Goal: Task Accomplishment & Management: Use online tool/utility

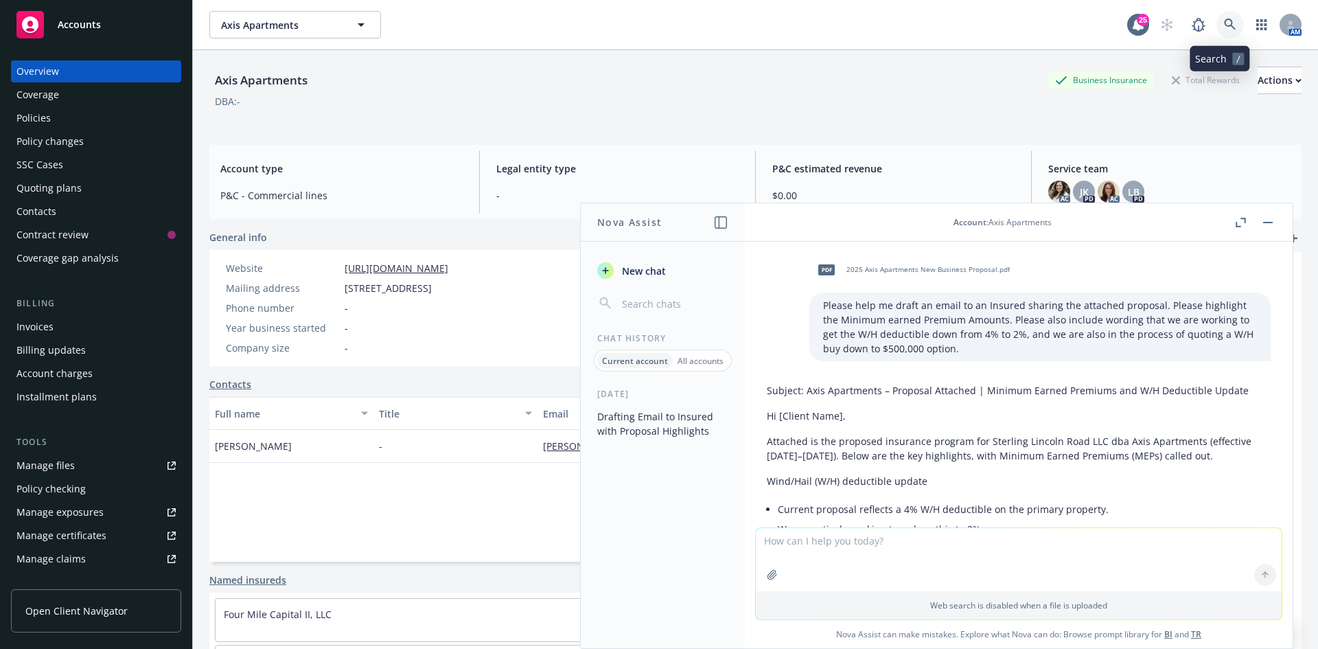
click at [1216, 23] on link at bounding box center [1229, 24] width 27 height 27
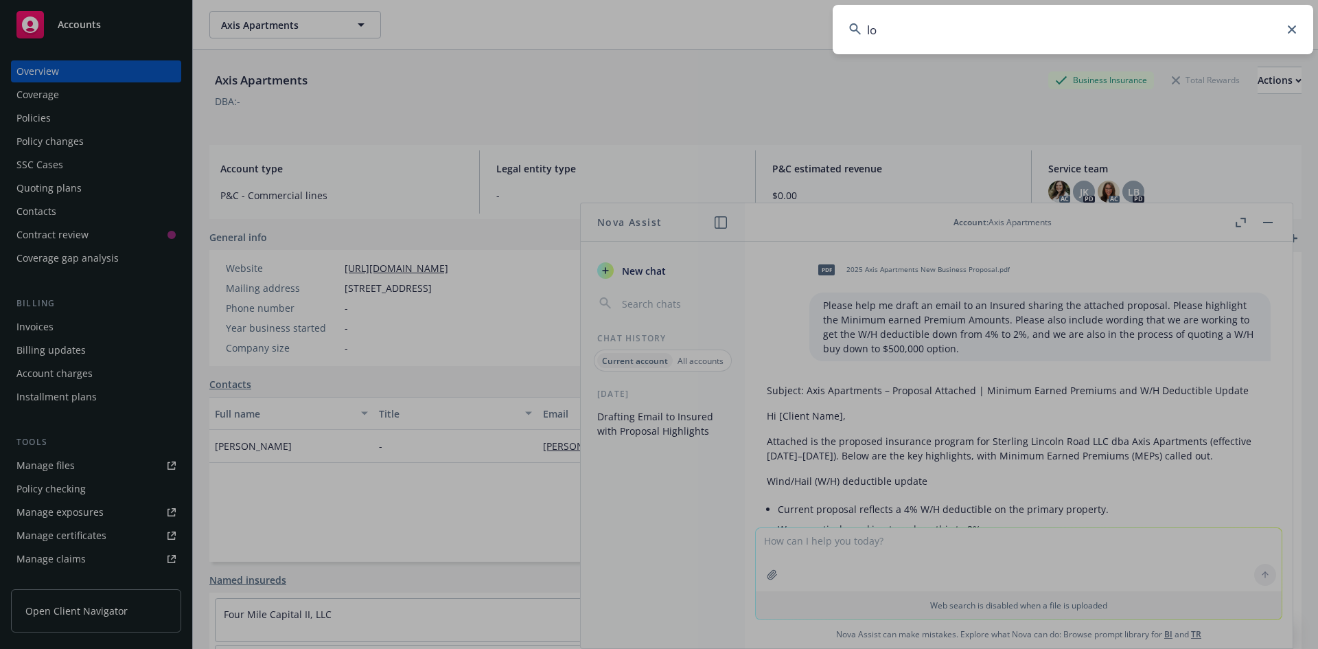
type input "l"
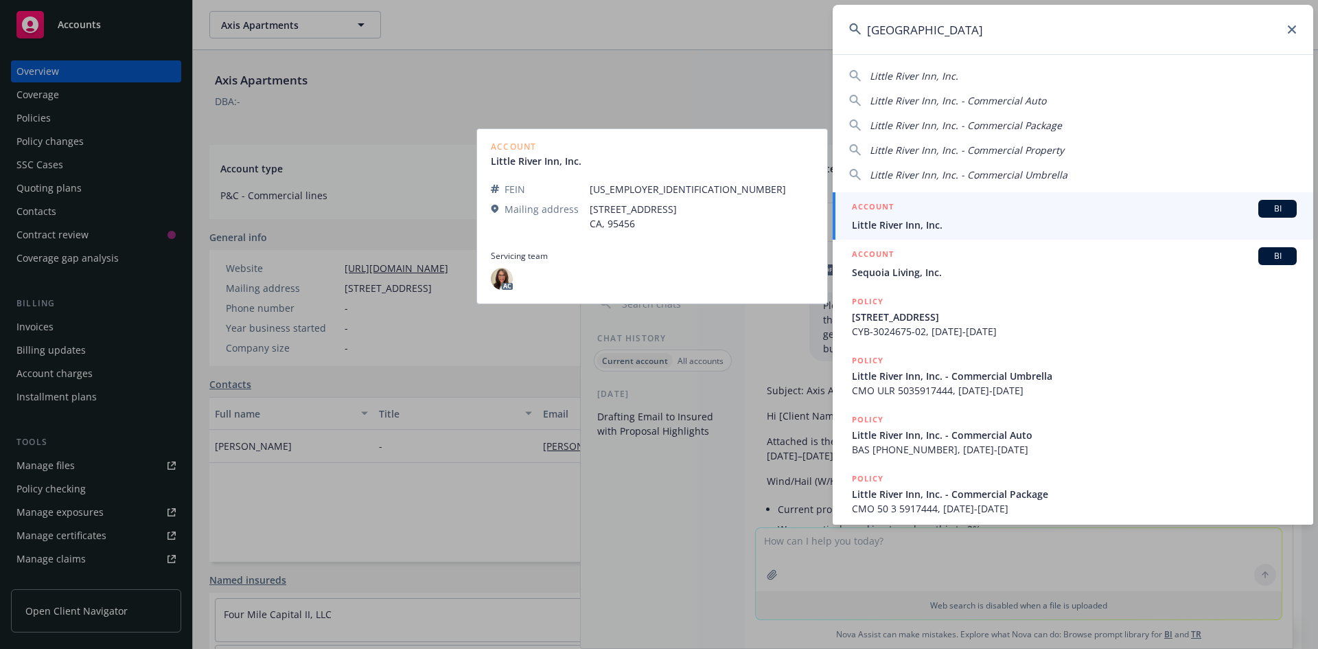
type input "[GEOGRAPHIC_DATA]"
click at [916, 233] on link "ACCOUNT BI Little River Inn, Inc." at bounding box center [1073, 215] width 480 height 47
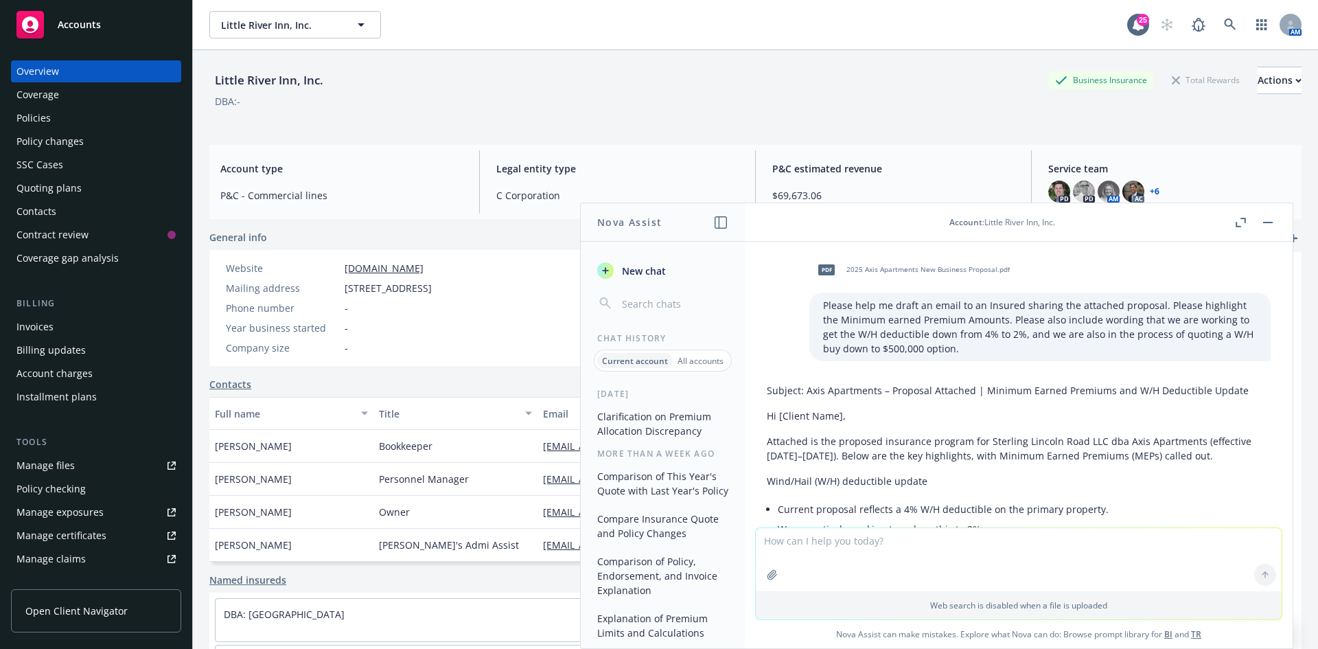
click at [95, 115] on div "Policies" at bounding box center [95, 118] width 159 height 22
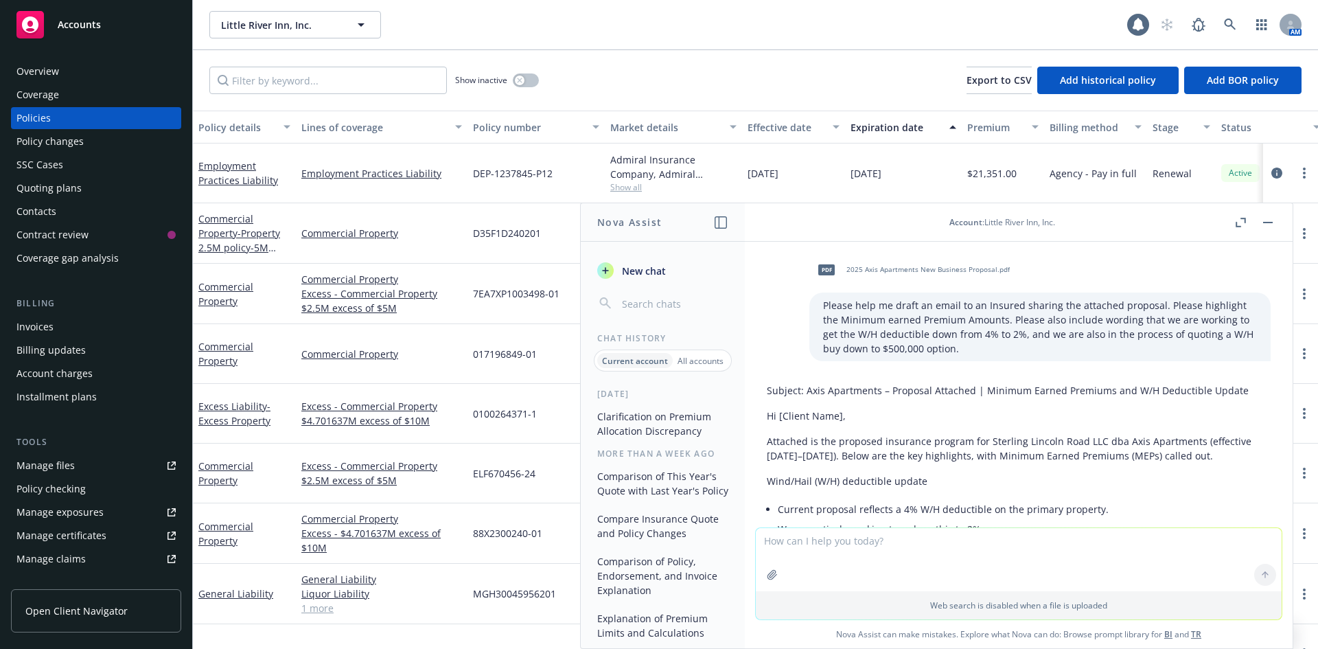
click at [1274, 222] on button "button" at bounding box center [1267, 222] width 16 height 16
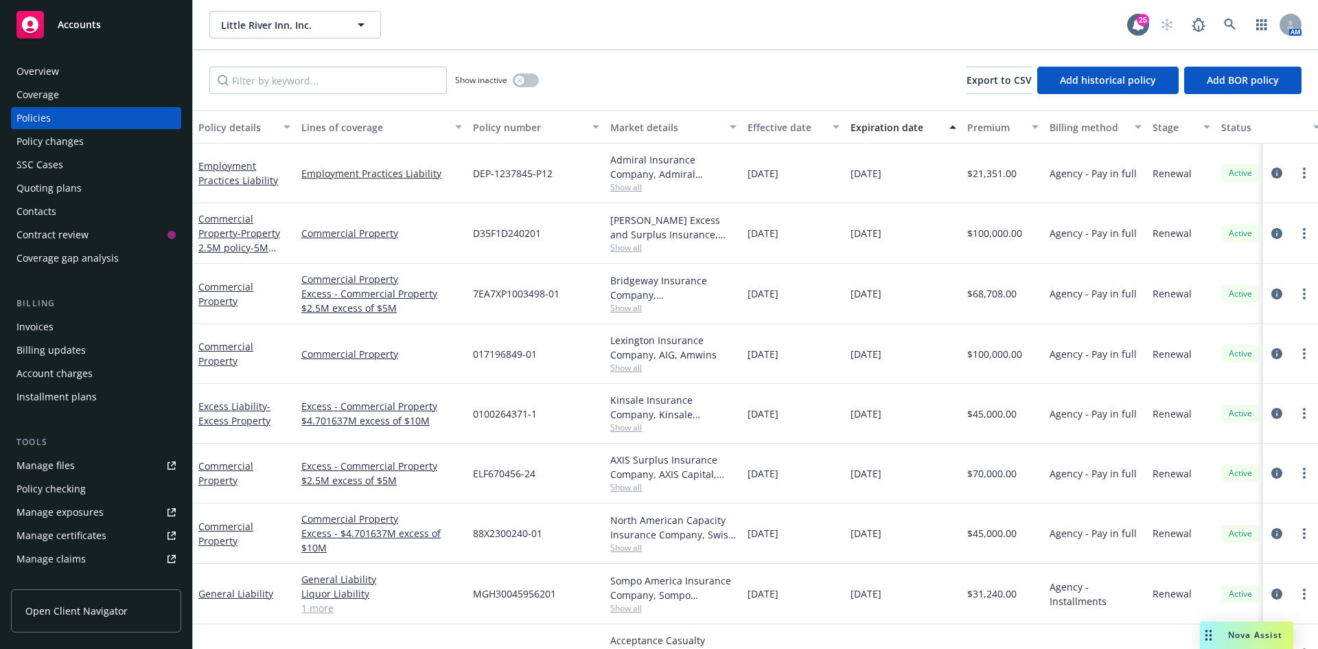
click at [1252, 635] on span "Nova Assist" at bounding box center [1255, 635] width 54 height 12
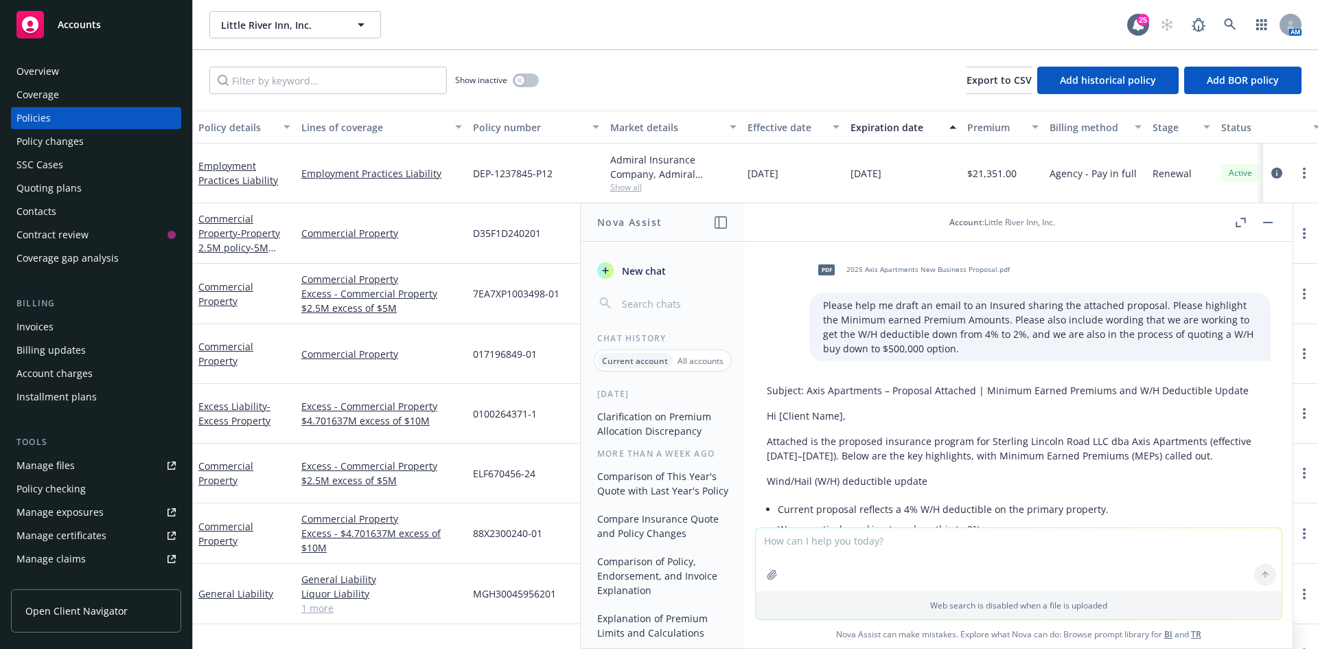
click at [1264, 218] on button "button" at bounding box center [1267, 222] width 16 height 16
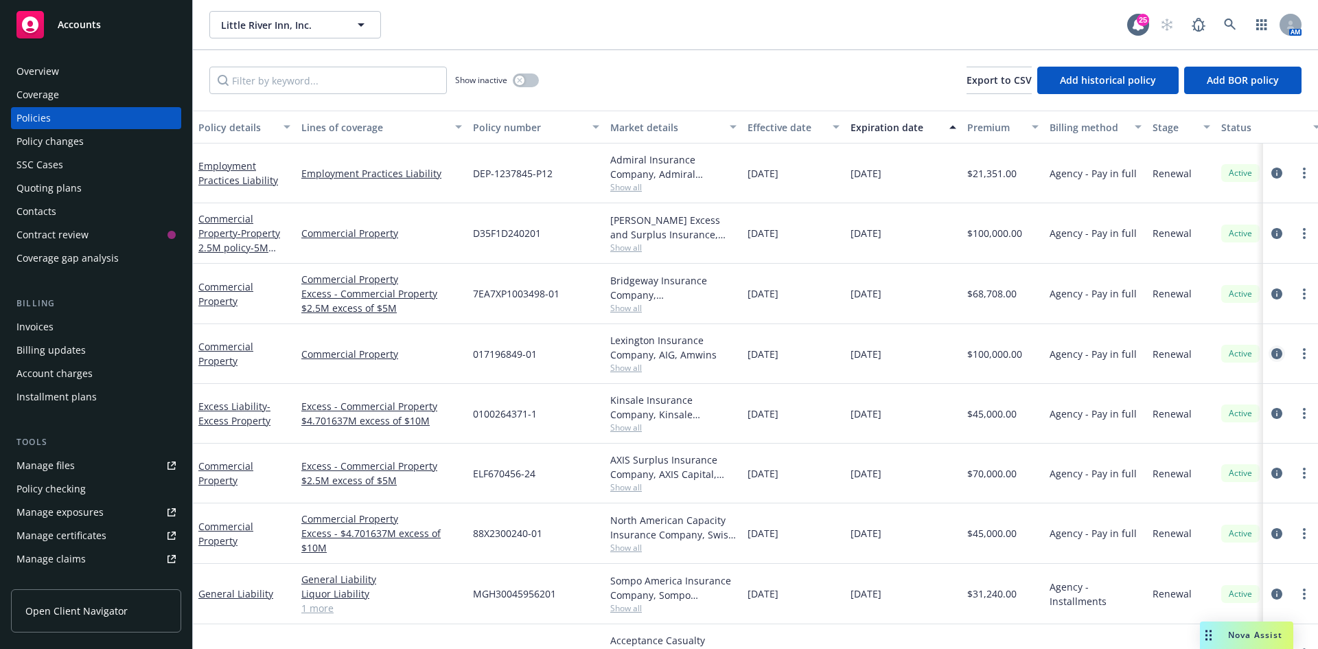
click at [1271, 353] on icon "circleInformation" at bounding box center [1276, 353] width 11 height 11
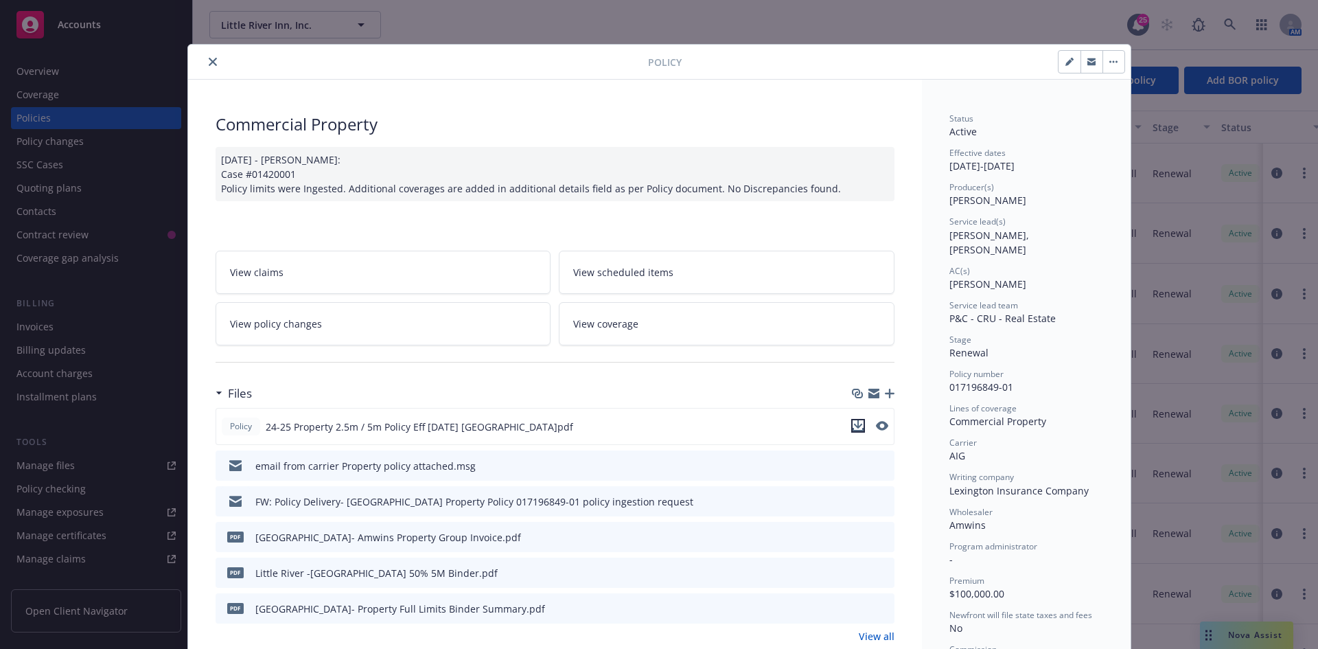
click at [854, 428] on icon "download file" at bounding box center [857, 425] width 11 height 11
click at [1248, 631] on div "Policy Commercial Property [DATE] - [PERSON_NAME]: Case #01420001 Policy limits…" at bounding box center [659, 324] width 1318 height 649
click at [1233, 636] on div "Policy Commercial Property [DATE] - [PERSON_NAME]: Case #01420001 Policy limits…" at bounding box center [659, 324] width 1318 height 649
click at [209, 58] on icon "close" at bounding box center [213, 62] width 8 height 8
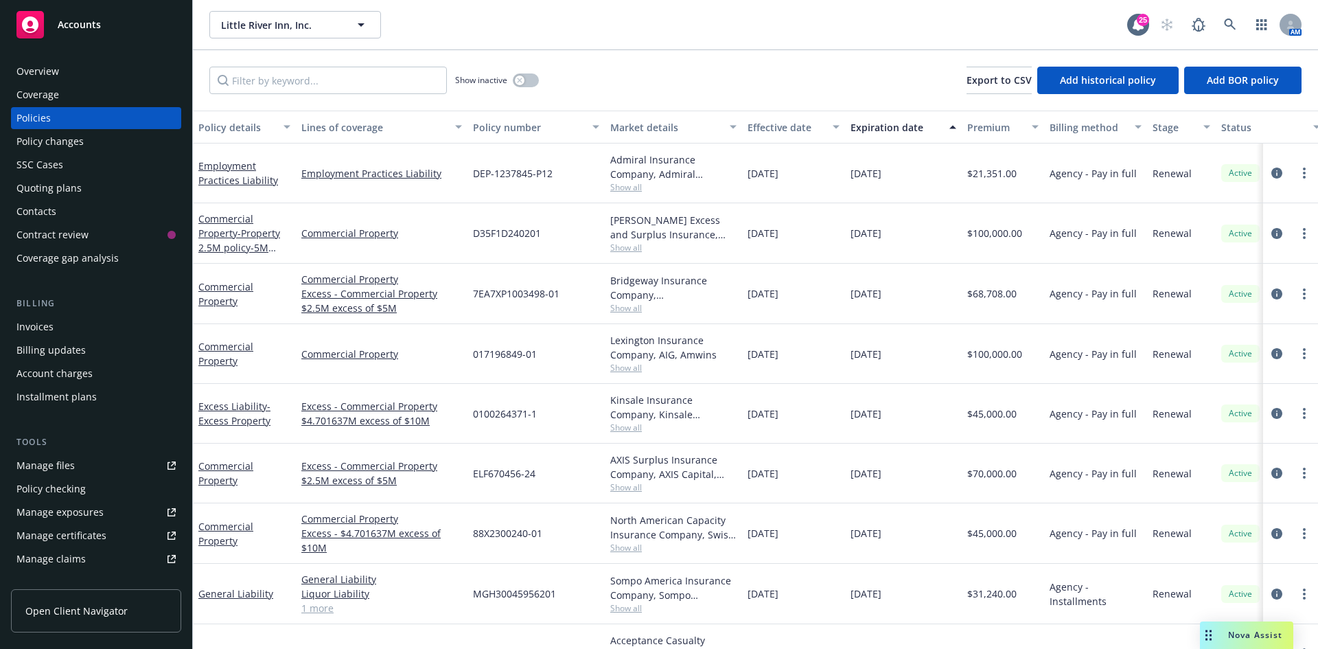
click at [1254, 632] on span "Nova Assist" at bounding box center [1255, 635] width 54 height 12
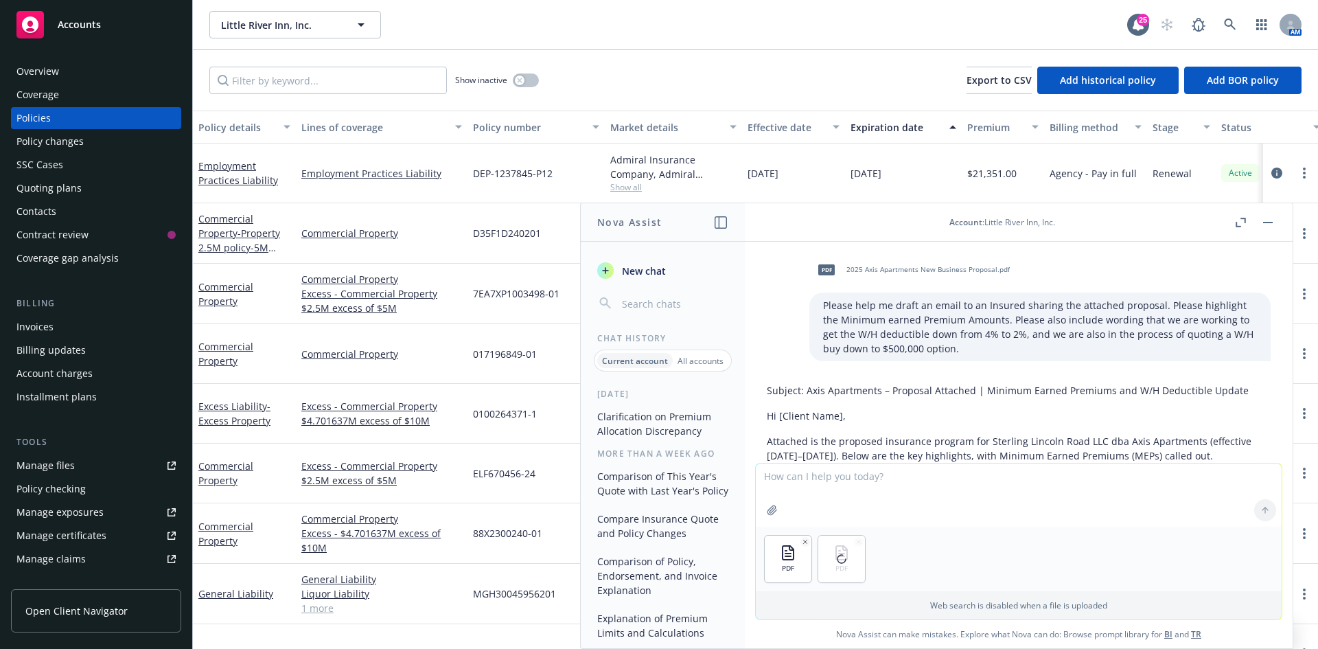
click at [871, 488] on textarea at bounding box center [1019, 494] width 526 height 63
type textarea "Are there any differences between forms/endorsements/exclusions, limits, or ded…"
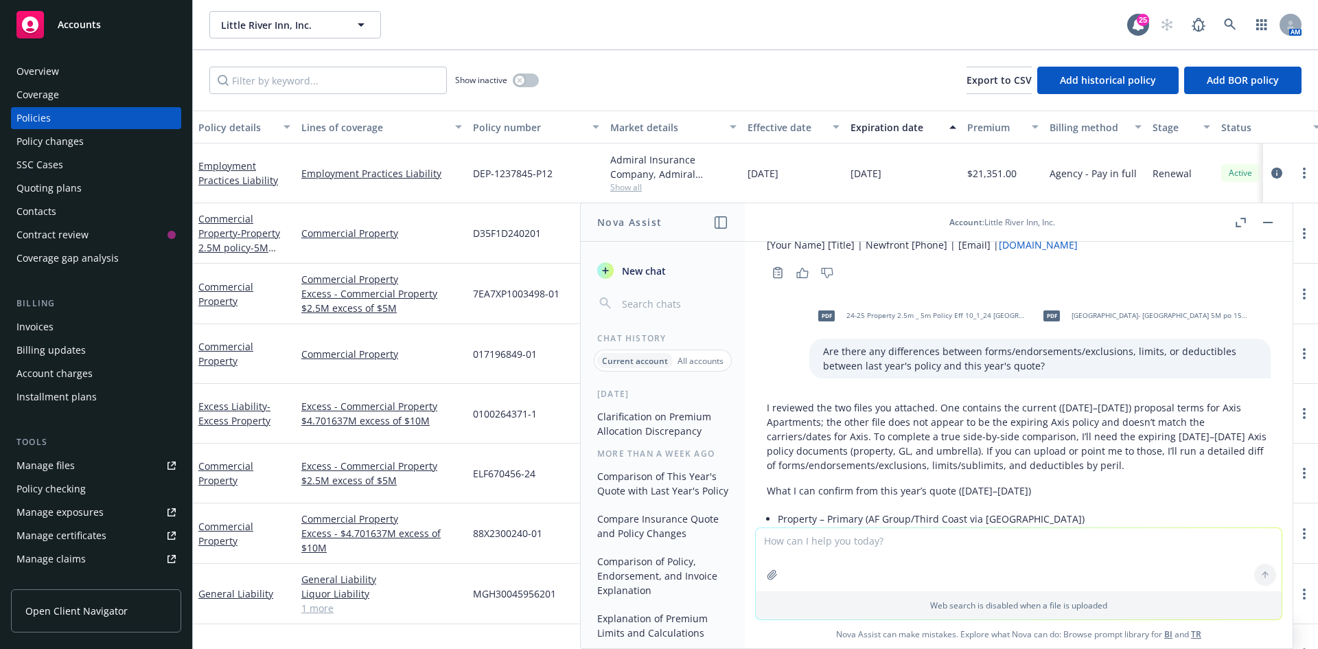
scroll to position [861, 0]
click at [690, 353] on div "All accounts" at bounding box center [701, 360] width 56 height 15
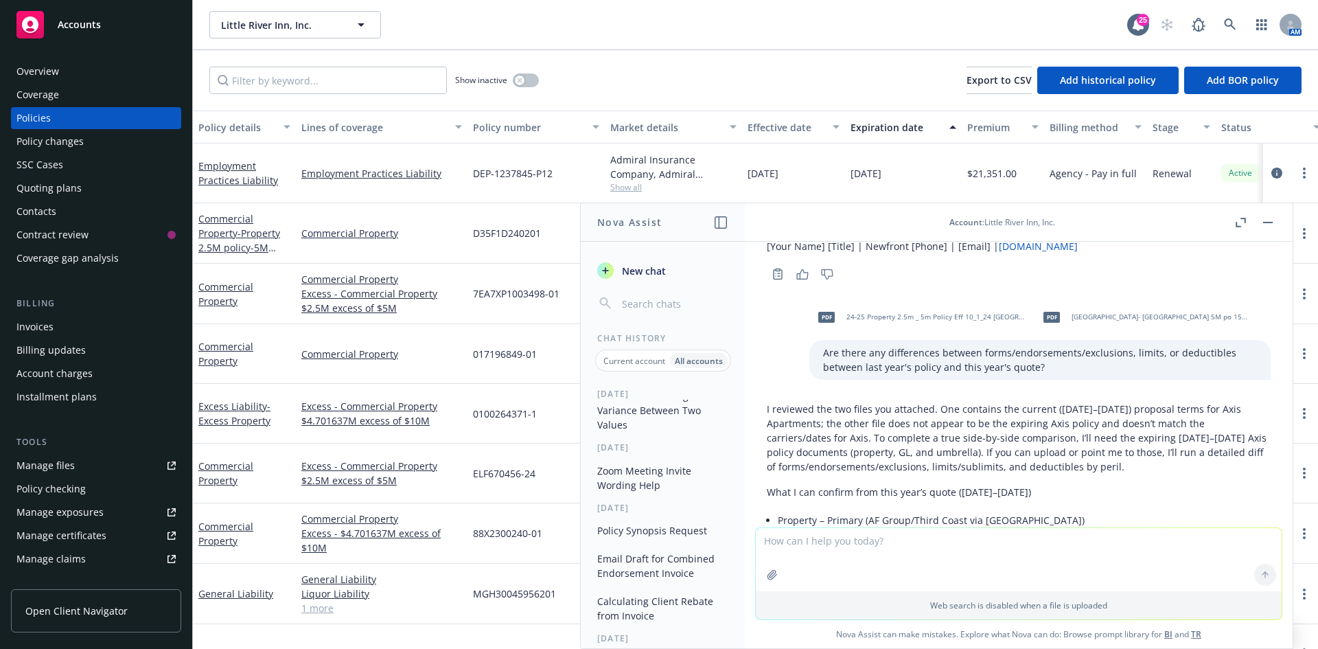
click at [1268, 222] on icon "button" at bounding box center [1268, 222] width 10 height 1
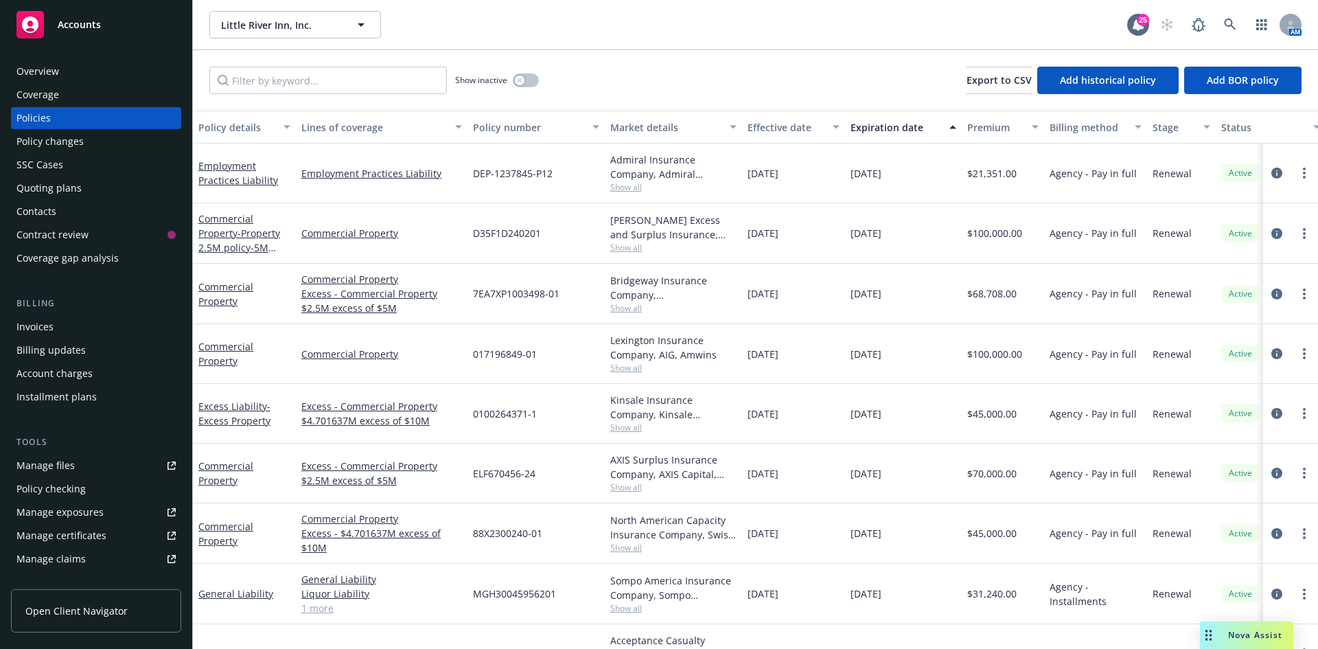
click at [1251, 641] on div "Nova Assist" at bounding box center [1246, 634] width 93 height 27
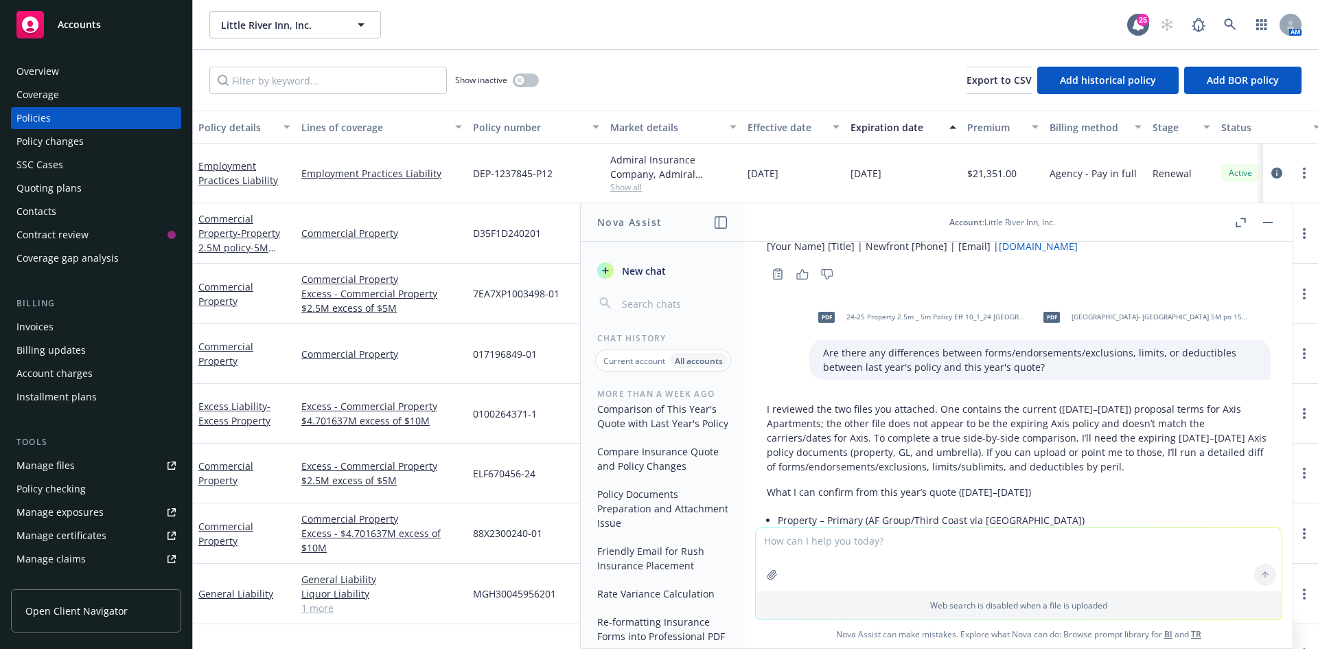
scroll to position [755, 0]
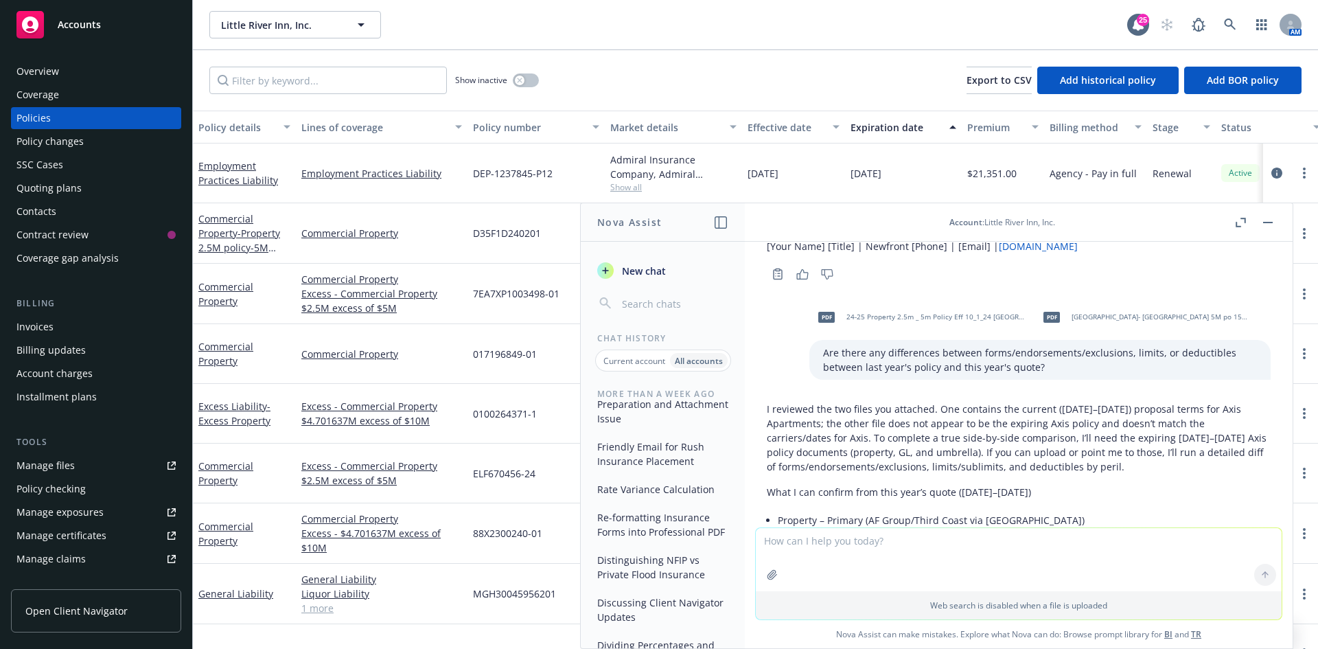
click at [653, 276] on span "New chat" at bounding box center [642, 271] width 47 height 14
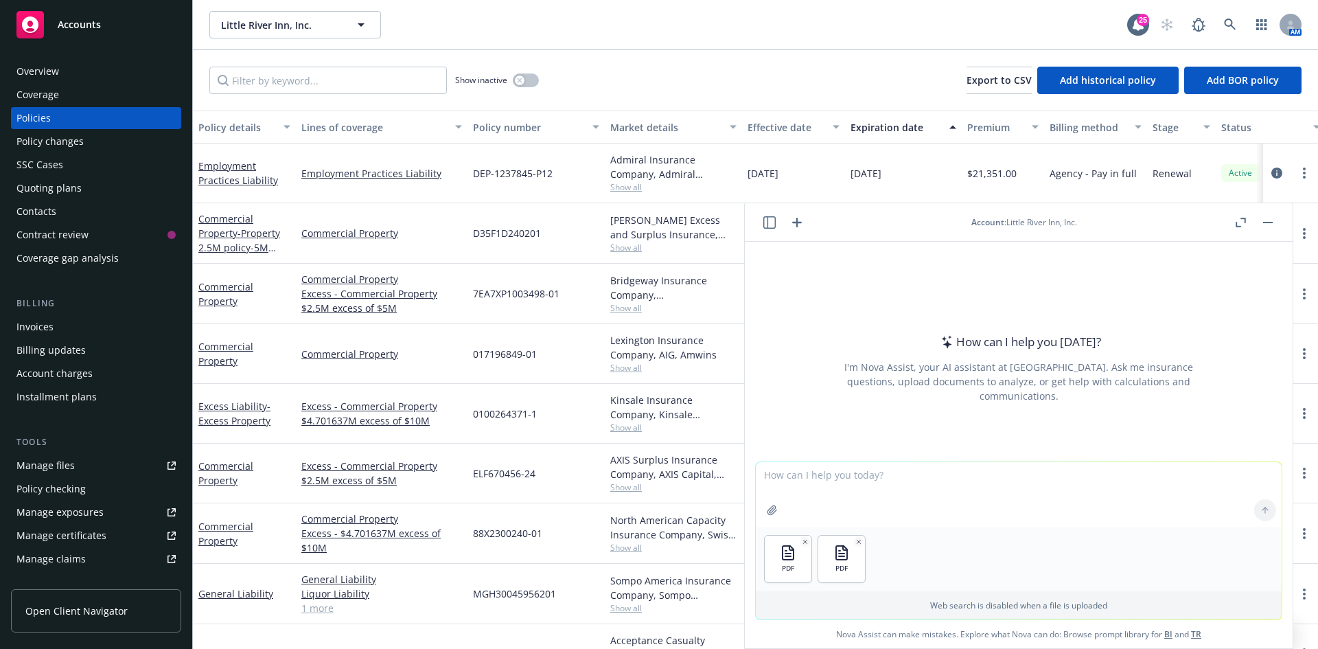
click at [822, 478] on textarea at bounding box center [1019, 494] width 526 height 65
type textarea "p"
type textarea "P"
type textarea "Please compare differences in endorsements, exclusions, forms, deductibles and …"
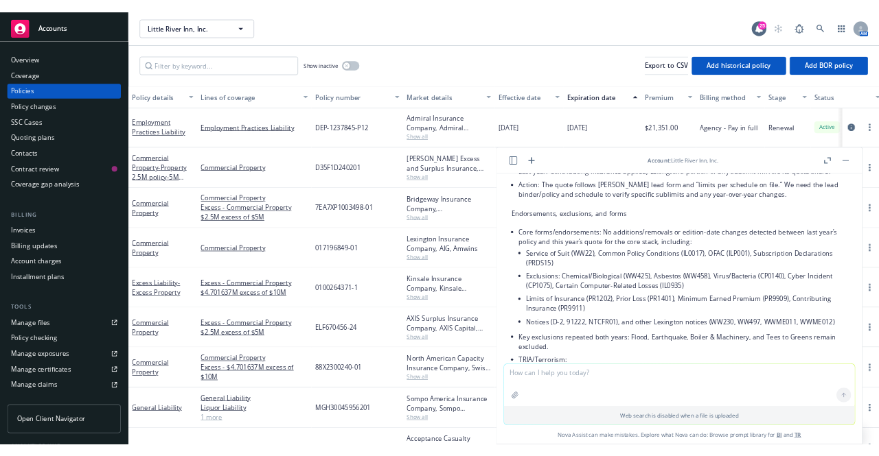
scroll to position [568, 0]
